Goal: Task Accomplishment & Management: Manage account settings

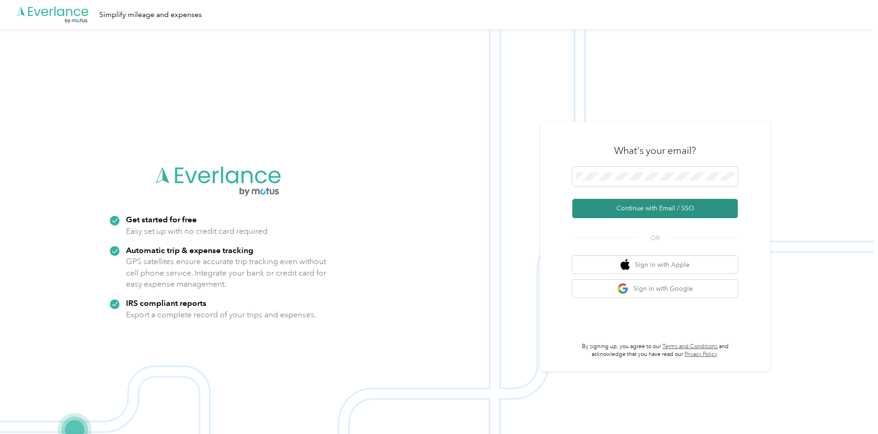
click at [635, 208] on button "Continue with Email / SSO" at bounding box center [655, 208] width 166 height 19
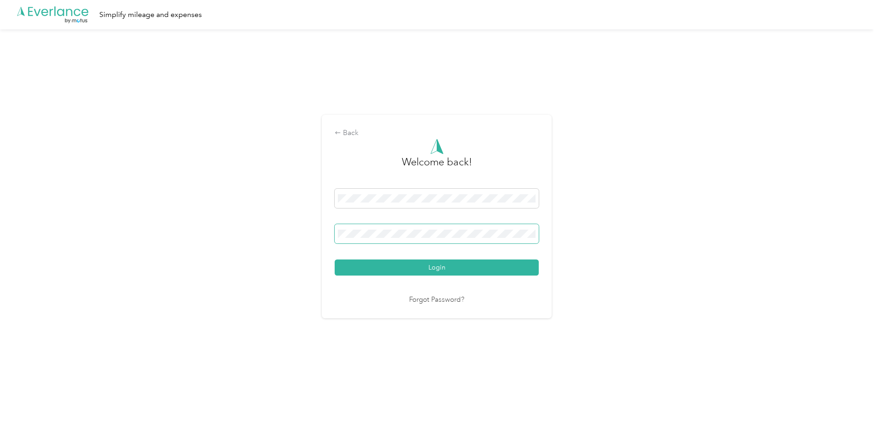
click at [385, 229] on span at bounding box center [437, 233] width 204 height 19
click at [440, 265] on button "Login" at bounding box center [437, 268] width 204 height 16
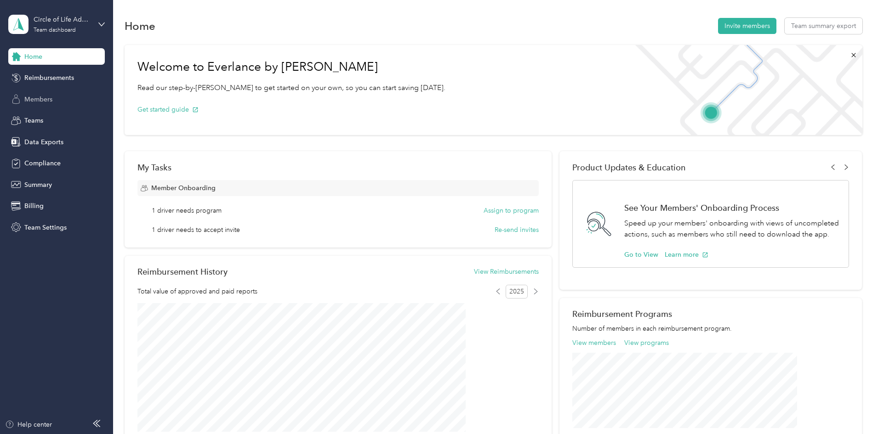
click at [46, 97] on span "Members" at bounding box center [38, 100] width 28 height 10
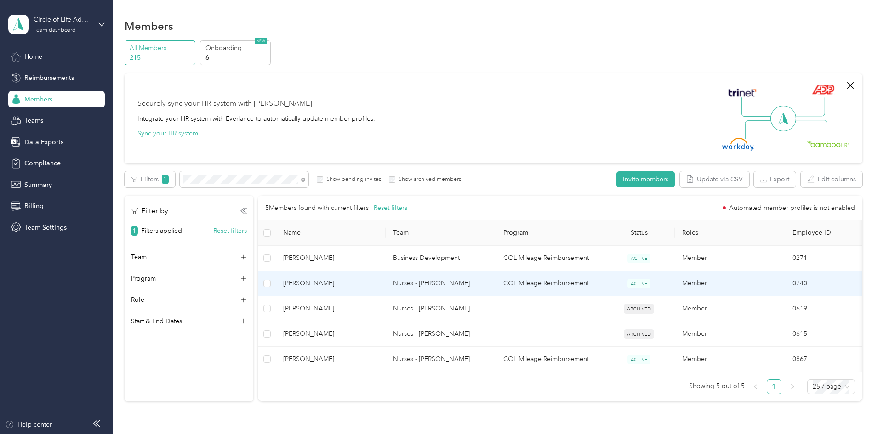
click at [450, 287] on td "Nurses - [PERSON_NAME]" at bounding box center [441, 283] width 110 height 25
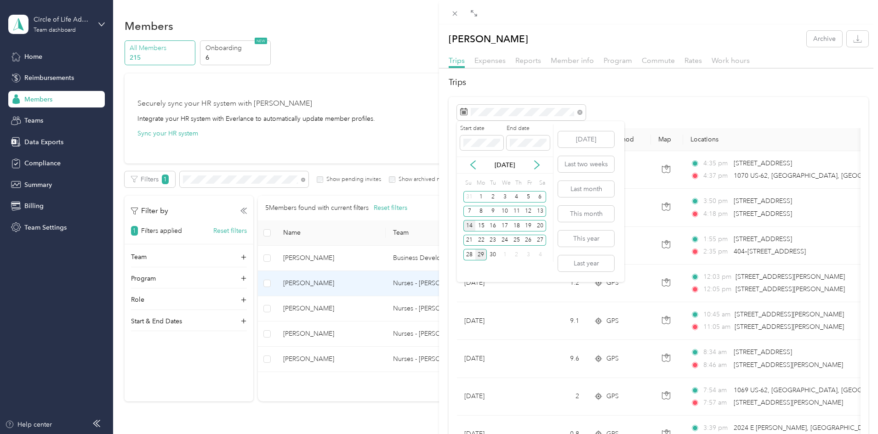
click at [468, 228] on div "14" at bounding box center [469, 225] width 12 height 11
click at [541, 240] on div "27" at bounding box center [540, 240] width 12 height 11
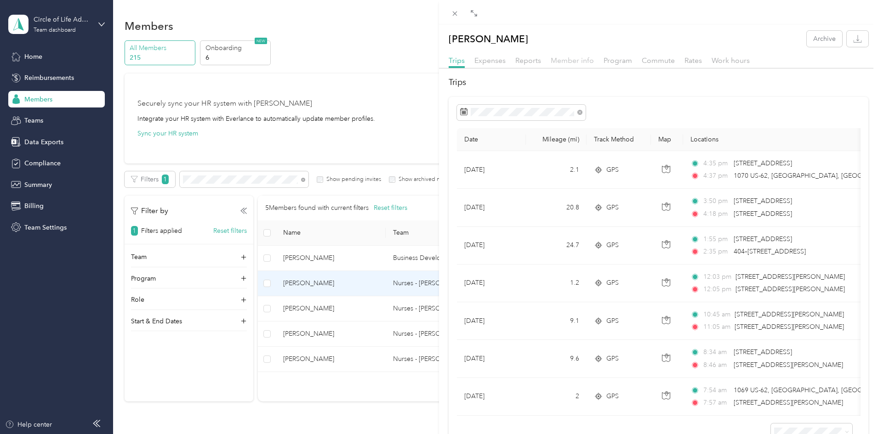
click at [562, 63] on span "Member info" at bounding box center [572, 60] width 43 height 9
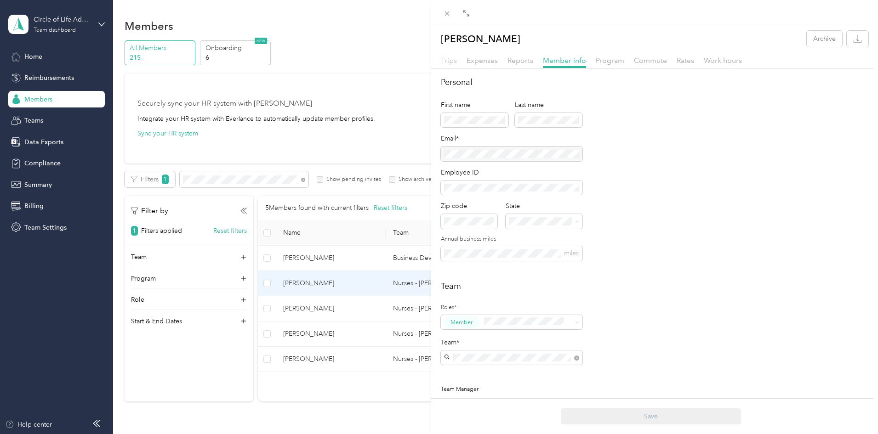
click at [453, 57] on span "Trips" at bounding box center [449, 60] width 16 height 9
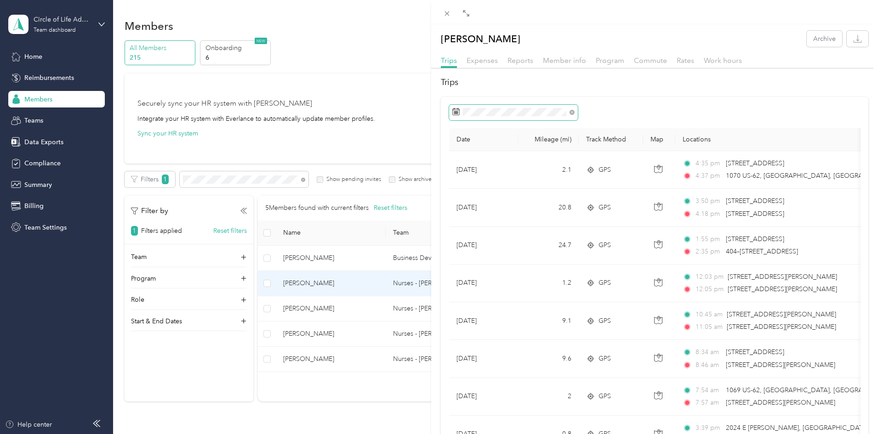
click at [454, 110] on icon at bounding box center [455, 111] width 7 height 7
click at [456, 113] on rect at bounding box center [456, 112] width 1 height 1
click at [570, 113] on icon at bounding box center [572, 112] width 5 height 5
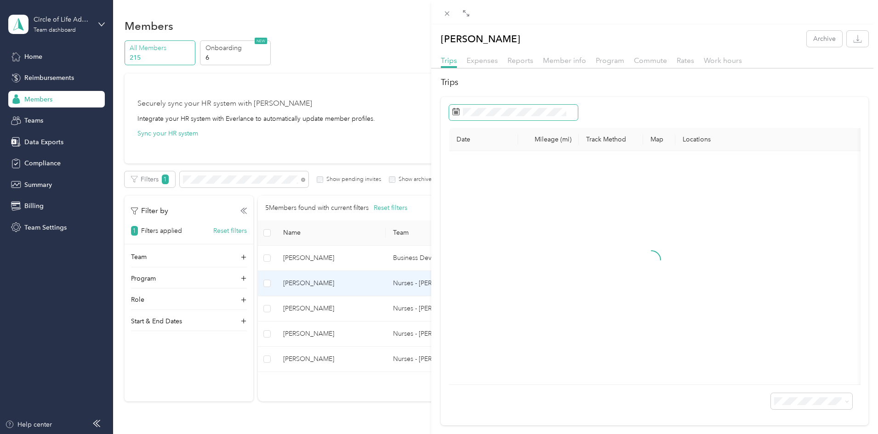
click at [457, 112] on icon at bounding box center [455, 111] width 7 height 7
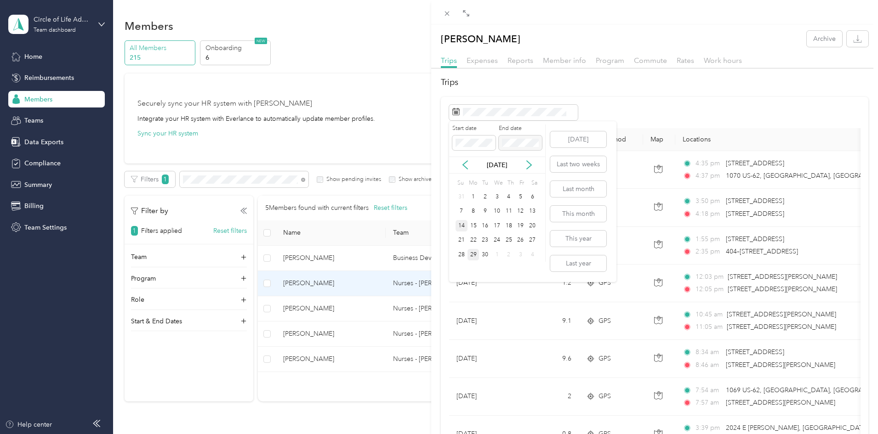
click at [461, 228] on div "14" at bounding box center [462, 225] width 12 height 11
click at [462, 225] on div "14" at bounding box center [462, 225] width 12 height 11
click at [535, 240] on div "27" at bounding box center [532, 240] width 12 height 11
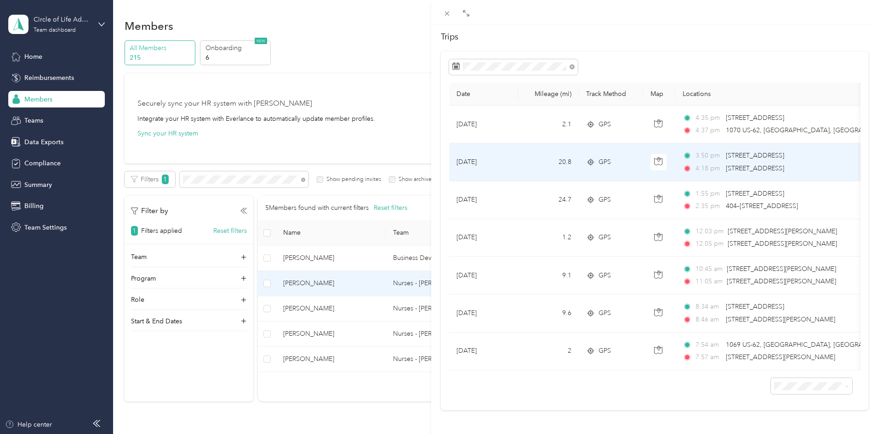
scroll to position [59, 0]
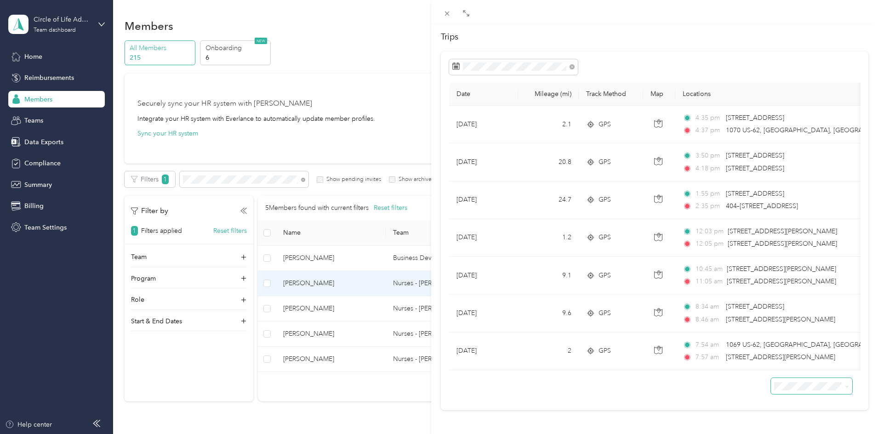
click at [805, 384] on span at bounding box center [811, 386] width 81 height 16
click at [842, 382] on span at bounding box center [845, 387] width 7 height 10
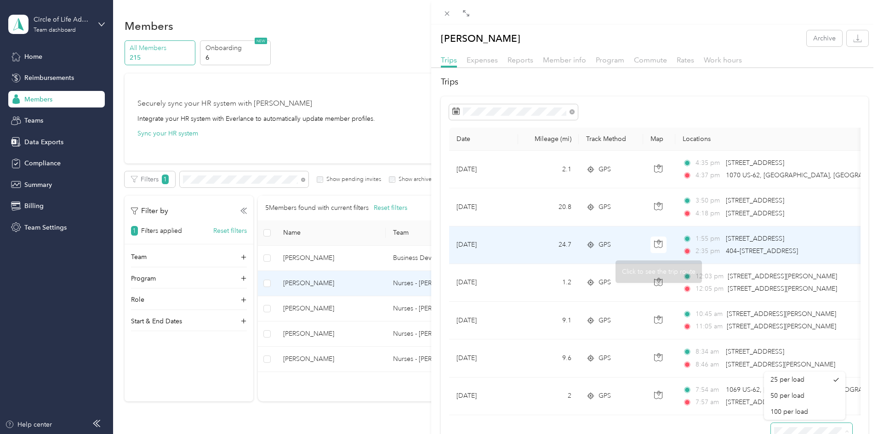
scroll to position [0, 0]
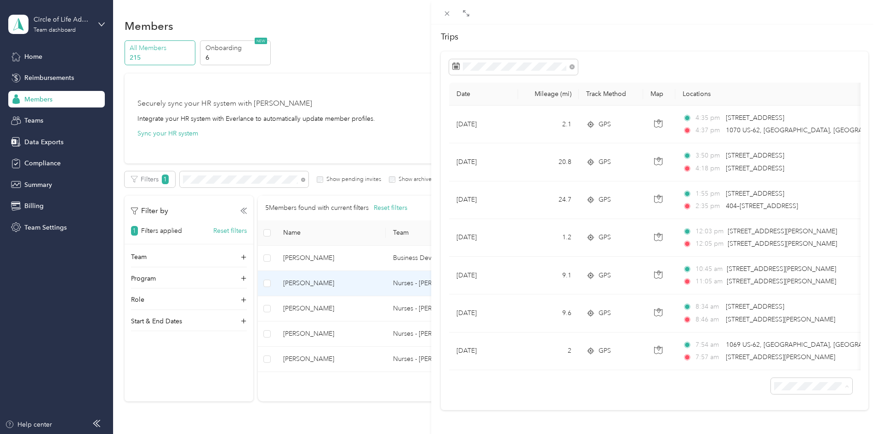
click at [777, 348] on span "50 per load" at bounding box center [788, 347] width 34 height 8
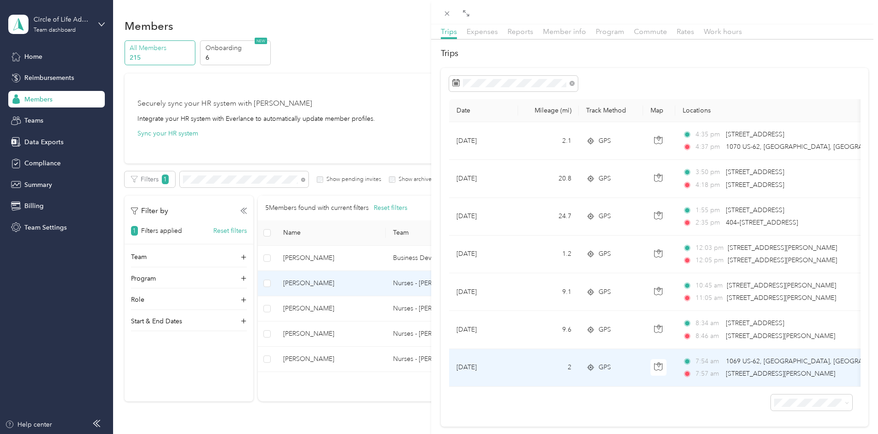
scroll to position [59, 0]
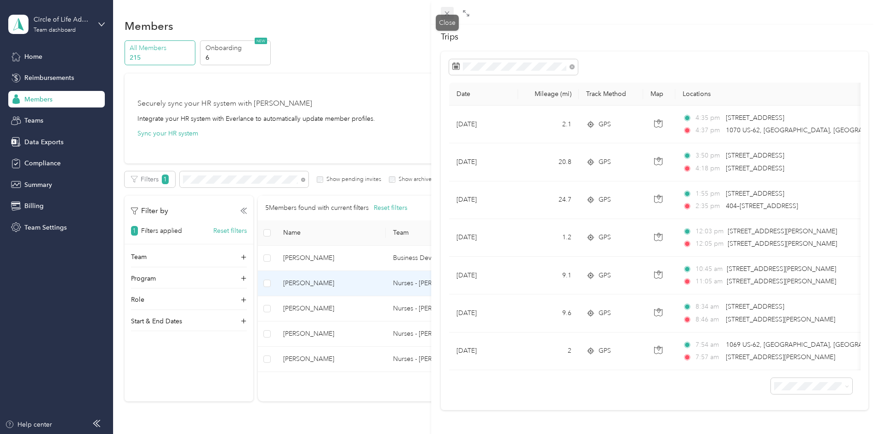
click at [446, 12] on icon at bounding box center [447, 13] width 5 height 5
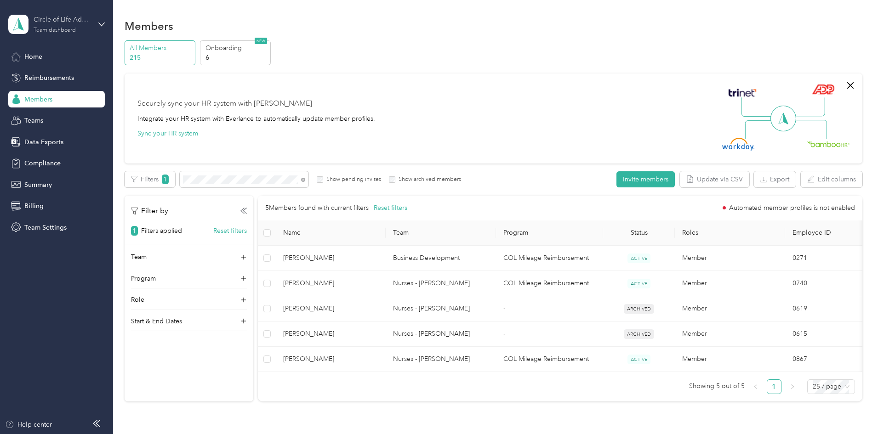
click at [78, 27] on div "Circle of Life Administrators Team dashboard" at bounding box center [62, 24] width 57 height 18
click at [38, 123] on div "Log out" at bounding box center [105, 117] width 181 height 16
